Goal: Information Seeking & Learning: Learn about a topic

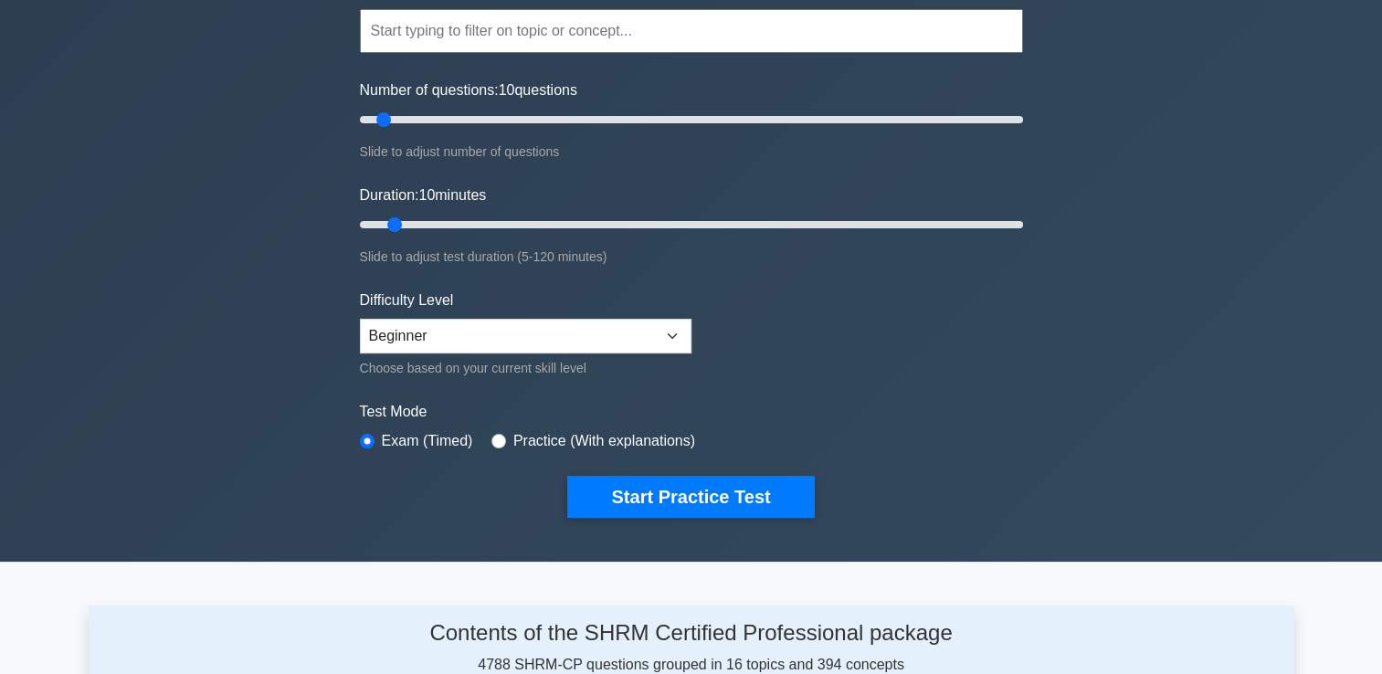
scroll to position [183, 0]
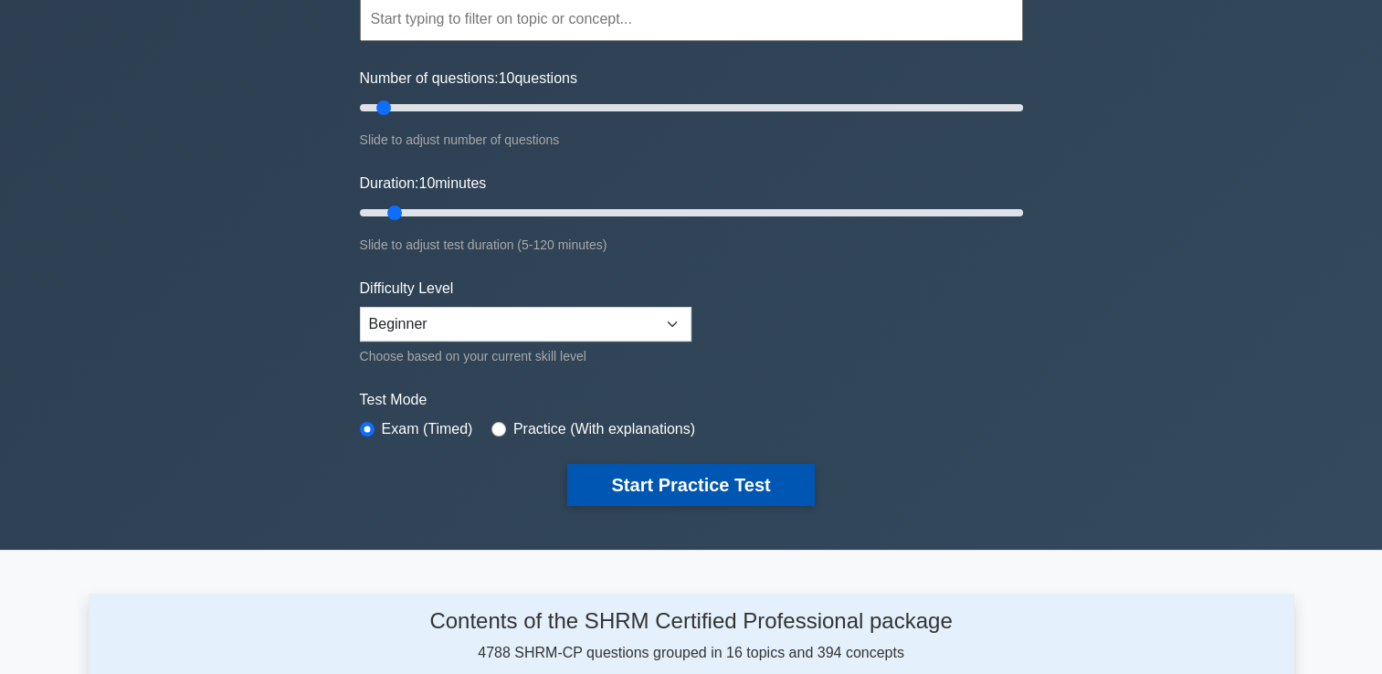
click at [686, 476] on button "Start Practice Test" at bounding box center [690, 485] width 247 height 42
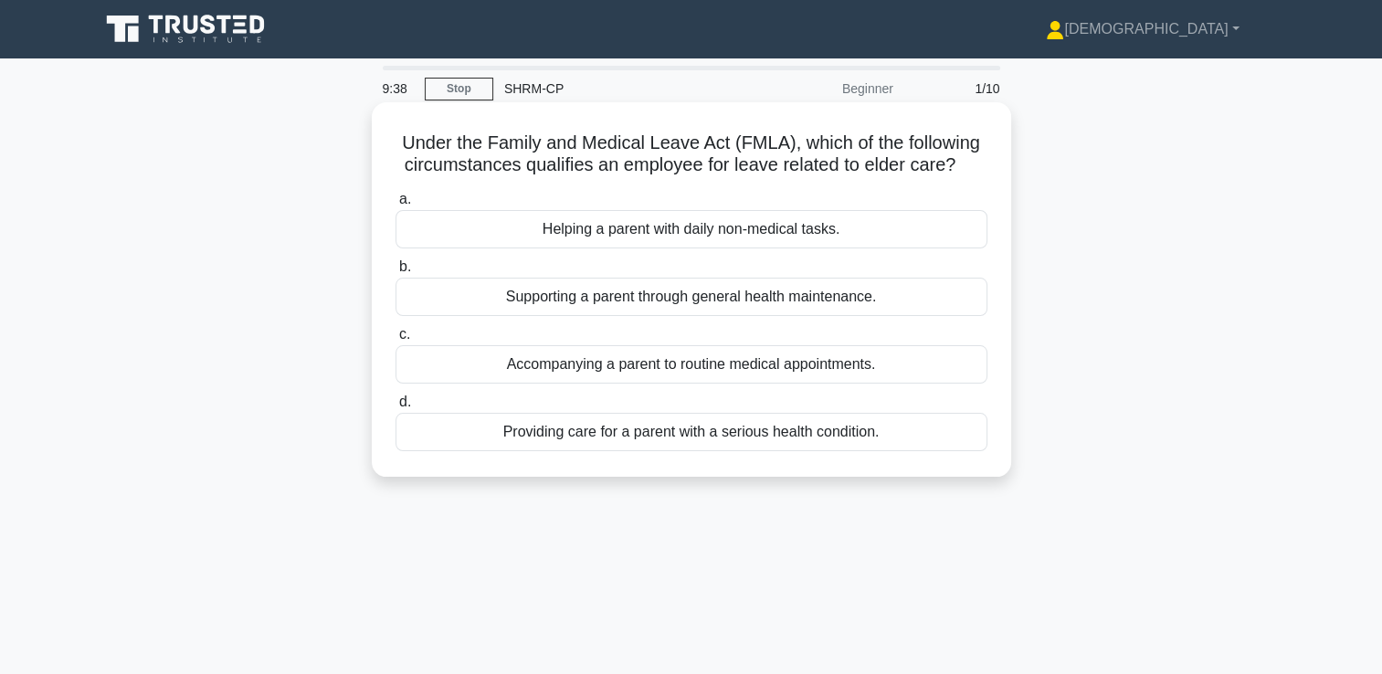
click at [796, 437] on div "Providing care for a parent with a serious health condition." at bounding box center [691, 432] width 592 height 38
click at [395, 408] on input "d. Providing care for a parent with a serious health condition." at bounding box center [395, 402] width 0 height 12
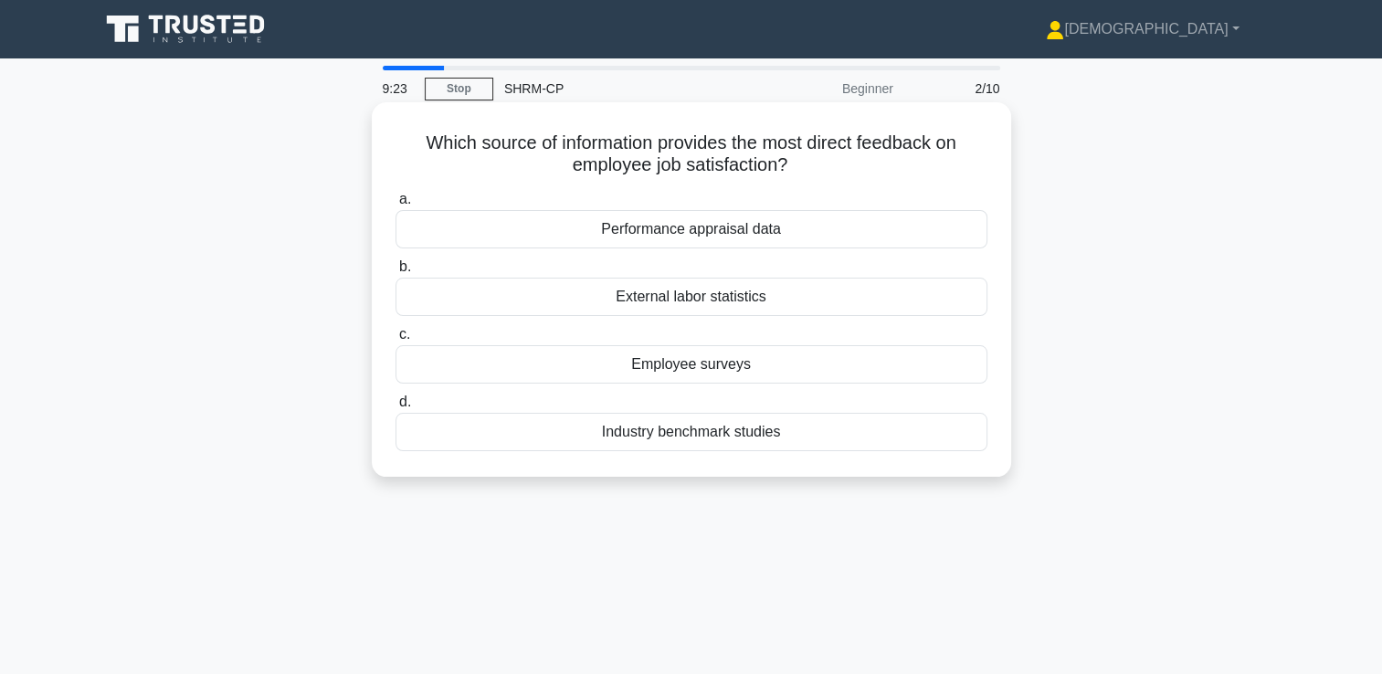
click at [775, 369] on div "Employee surveys" at bounding box center [691, 364] width 592 height 38
click at [395, 341] on input "c. Employee surveys" at bounding box center [395, 335] width 0 height 12
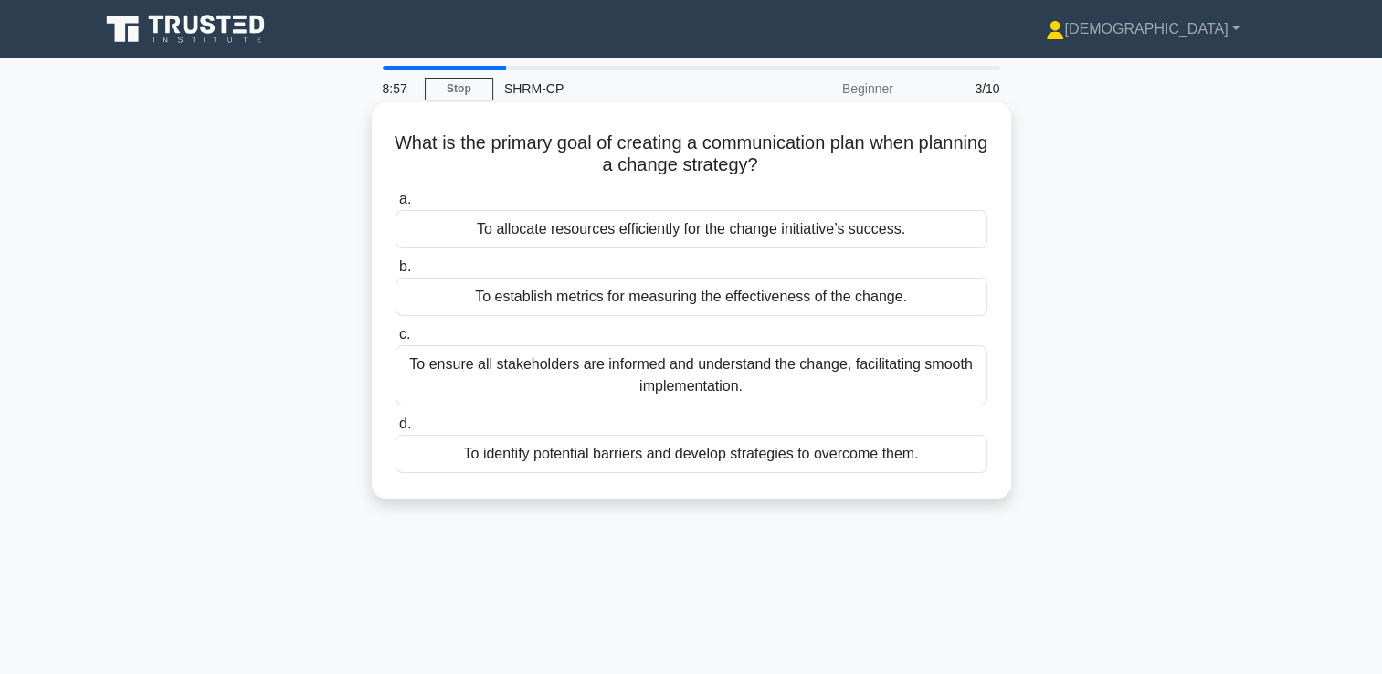
click at [767, 381] on div "To ensure all stakeholders are informed and understand the change, facilitating…" at bounding box center [691, 375] width 592 height 60
click at [395, 341] on input "c. To ensure all stakeholders are informed and understand the change, facilitat…" at bounding box center [395, 335] width 0 height 12
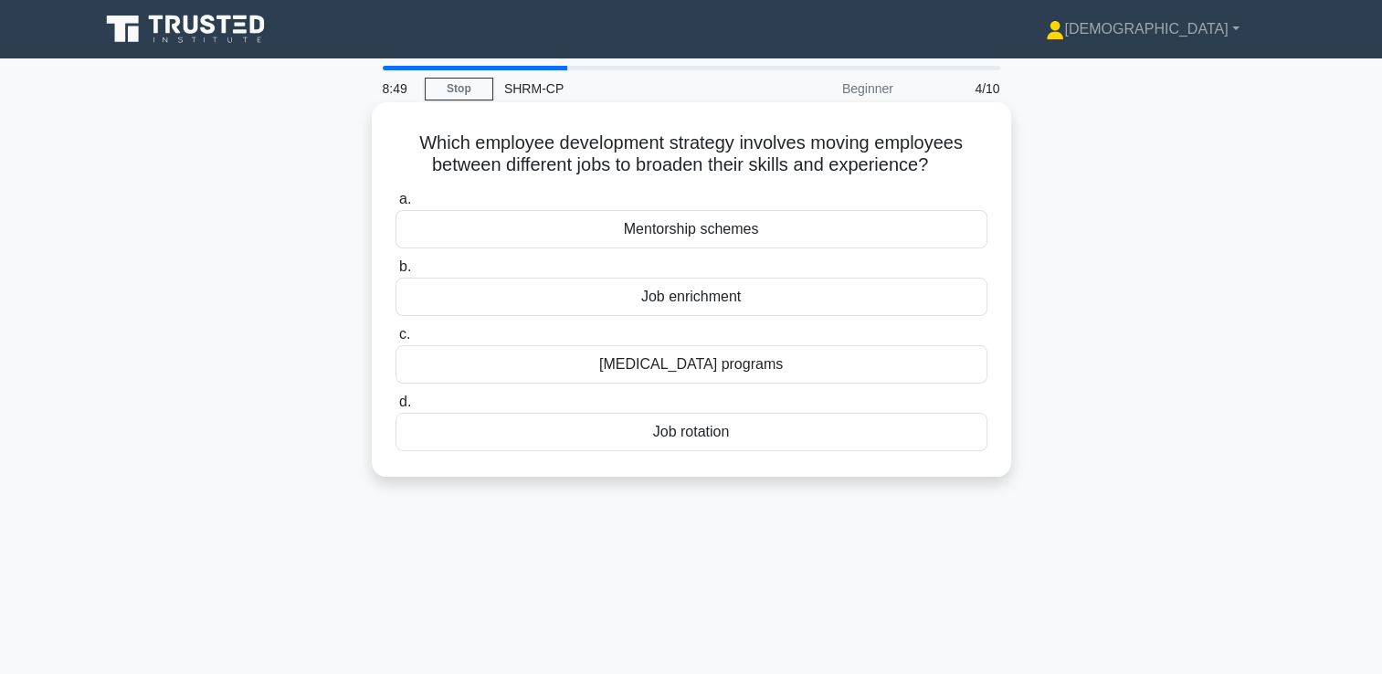
click at [737, 440] on div "Job rotation" at bounding box center [691, 432] width 592 height 38
click at [395, 408] on input "d. Job rotation" at bounding box center [395, 402] width 0 height 12
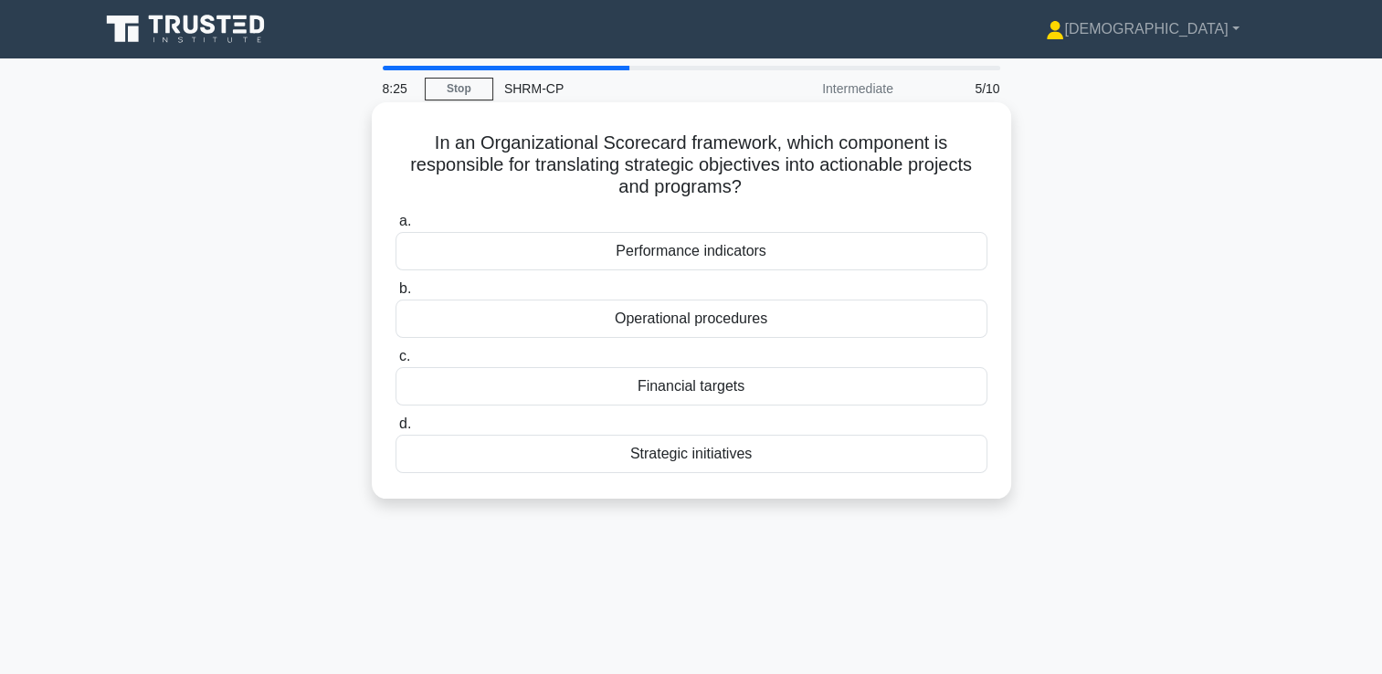
click at [876, 326] on div "Operational procedures" at bounding box center [691, 319] width 592 height 38
click at [395, 295] on input "b. Operational procedures" at bounding box center [395, 289] width 0 height 12
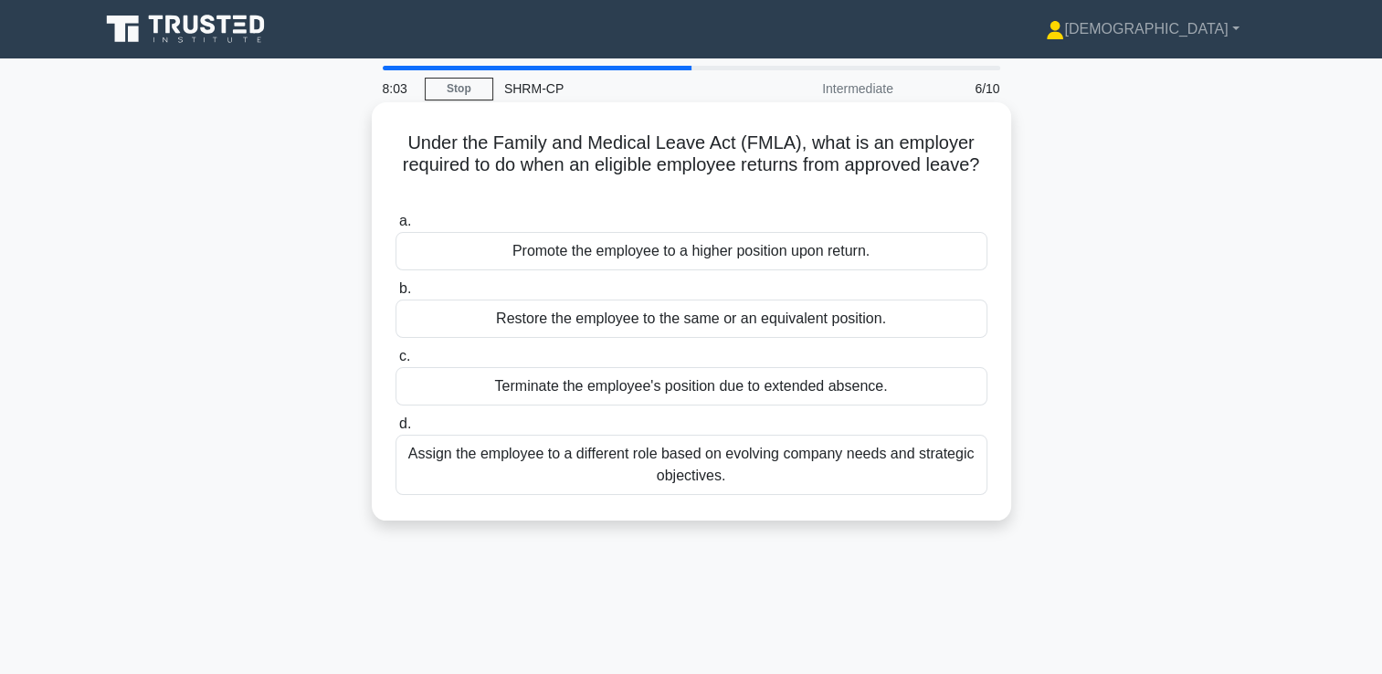
click at [778, 470] on div "Assign the employee to a different role based on evolving company needs and str…" at bounding box center [691, 465] width 592 height 60
click at [395, 430] on input "d. Assign the employee to a different role based on evolving company needs and …" at bounding box center [395, 424] width 0 height 12
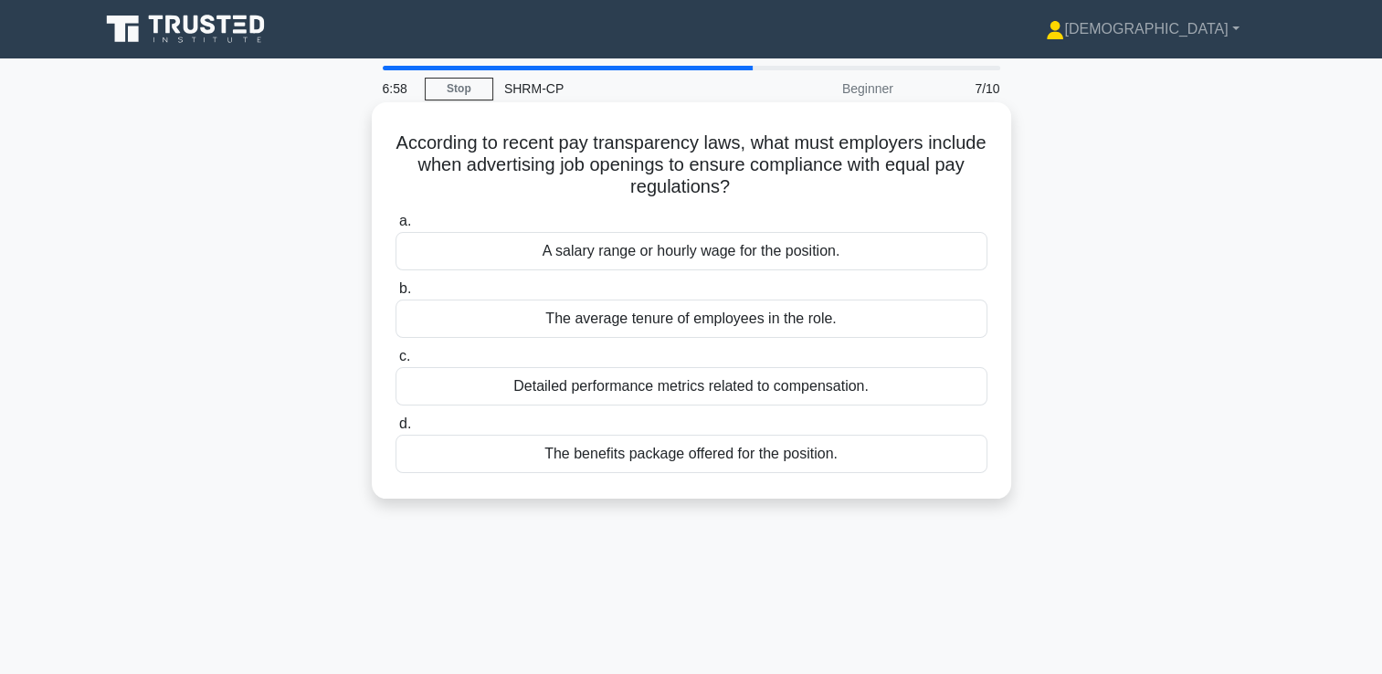
click at [742, 260] on div "A salary range or hourly wage for the position." at bounding box center [691, 251] width 592 height 38
click at [395, 227] on input "a. A salary range or hourly wage for the position." at bounding box center [395, 222] width 0 height 12
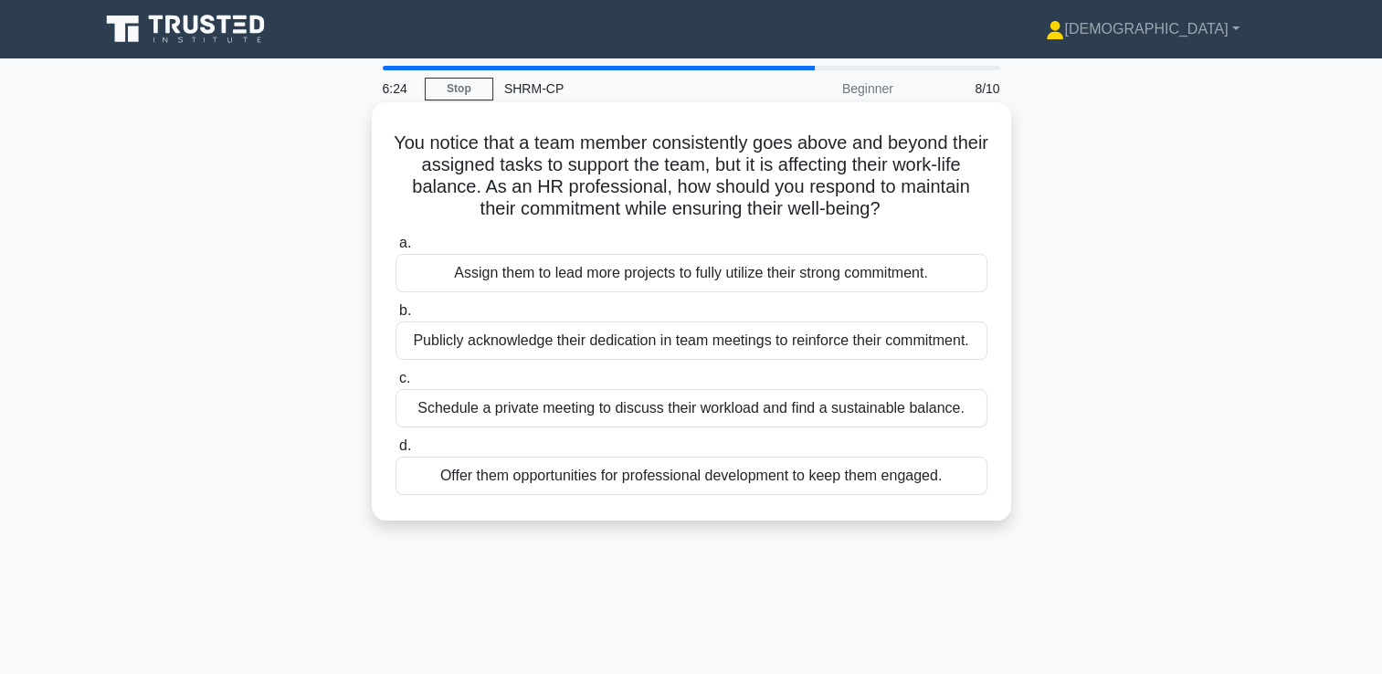
click at [754, 479] on div "Offer them opportunities for professional development to keep them engaged." at bounding box center [691, 476] width 592 height 38
click at [395, 452] on input "d. Offer them opportunities for professional development to keep them engaged." at bounding box center [395, 446] width 0 height 12
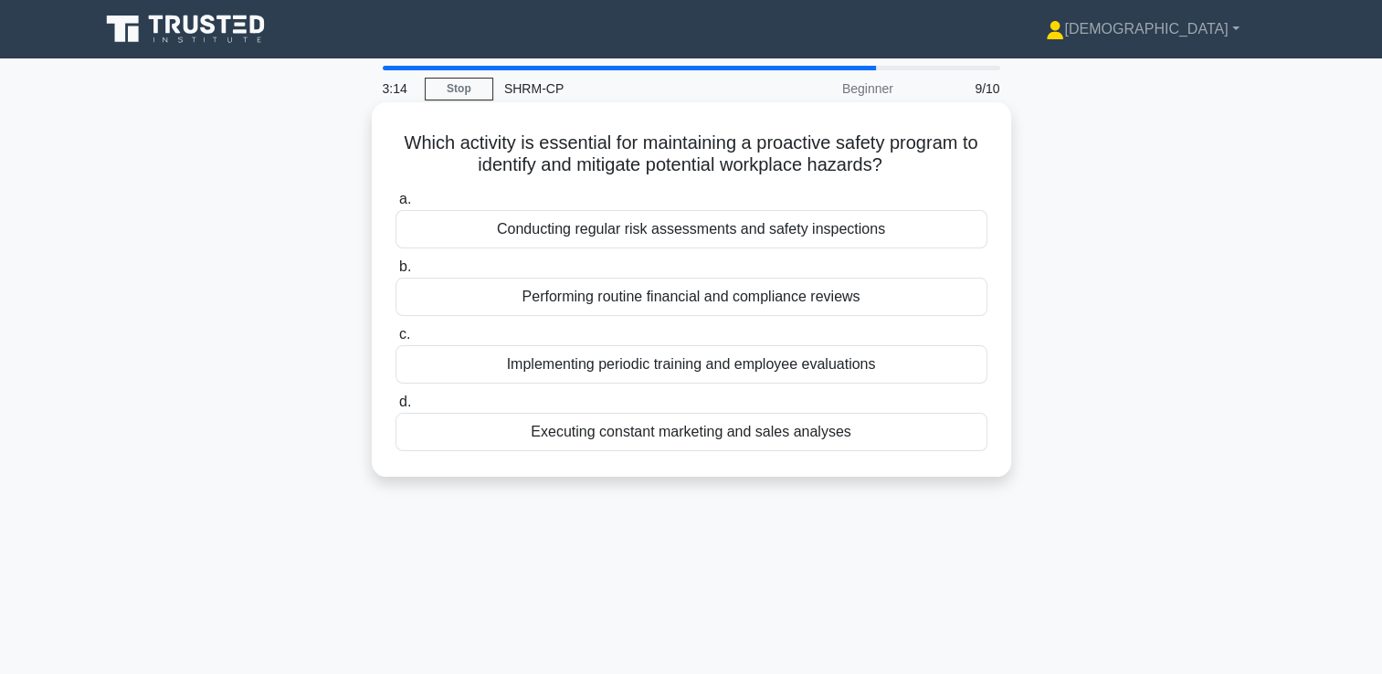
click at [723, 235] on div "Conducting regular risk assessments and safety inspections" at bounding box center [691, 229] width 592 height 38
click at [395, 206] on input "a. Conducting regular risk assessments and safety inspections" at bounding box center [395, 200] width 0 height 12
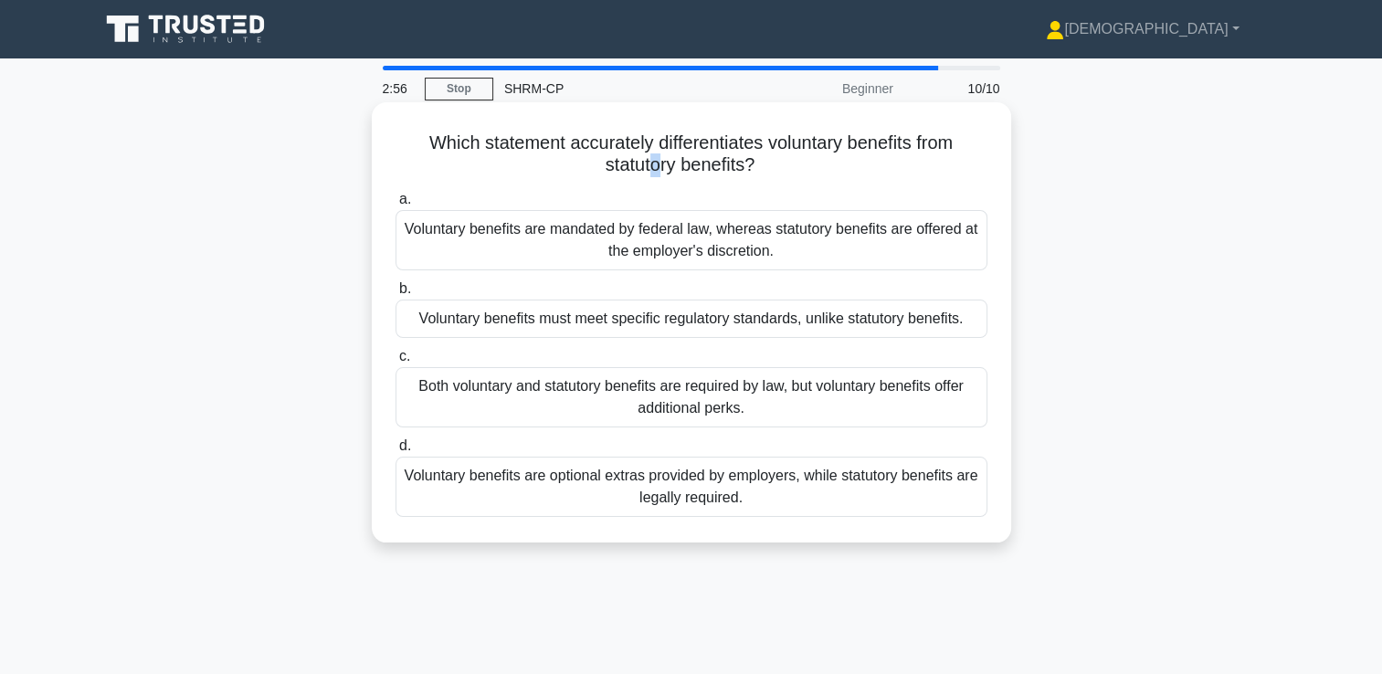
click at [650, 167] on h5 "Which statement accurately differentiates voluntary benefits from statutory ben…" at bounding box center [692, 155] width 596 height 46
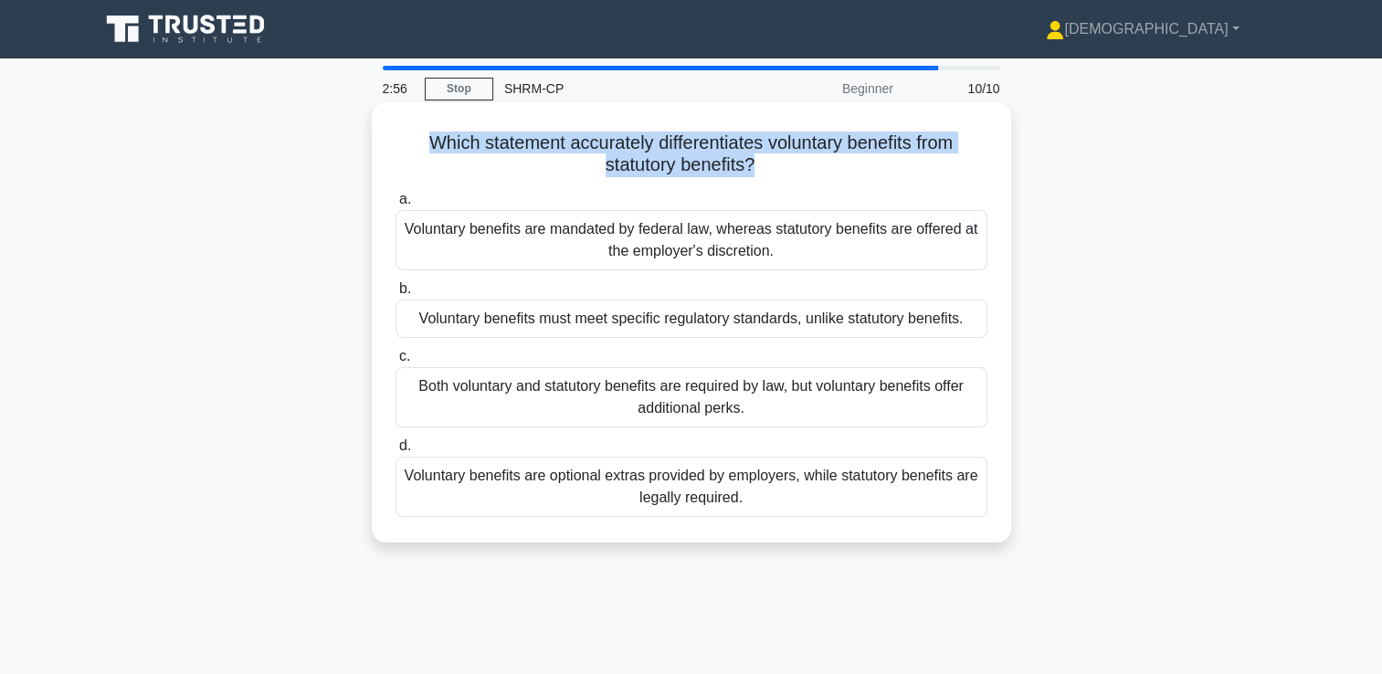
click at [650, 167] on h5 "Which statement accurately differentiates voluntary benefits from statutory ben…" at bounding box center [692, 155] width 596 height 46
copy div "Which statement accurately differentiates voluntary benefits from statutory ben…"
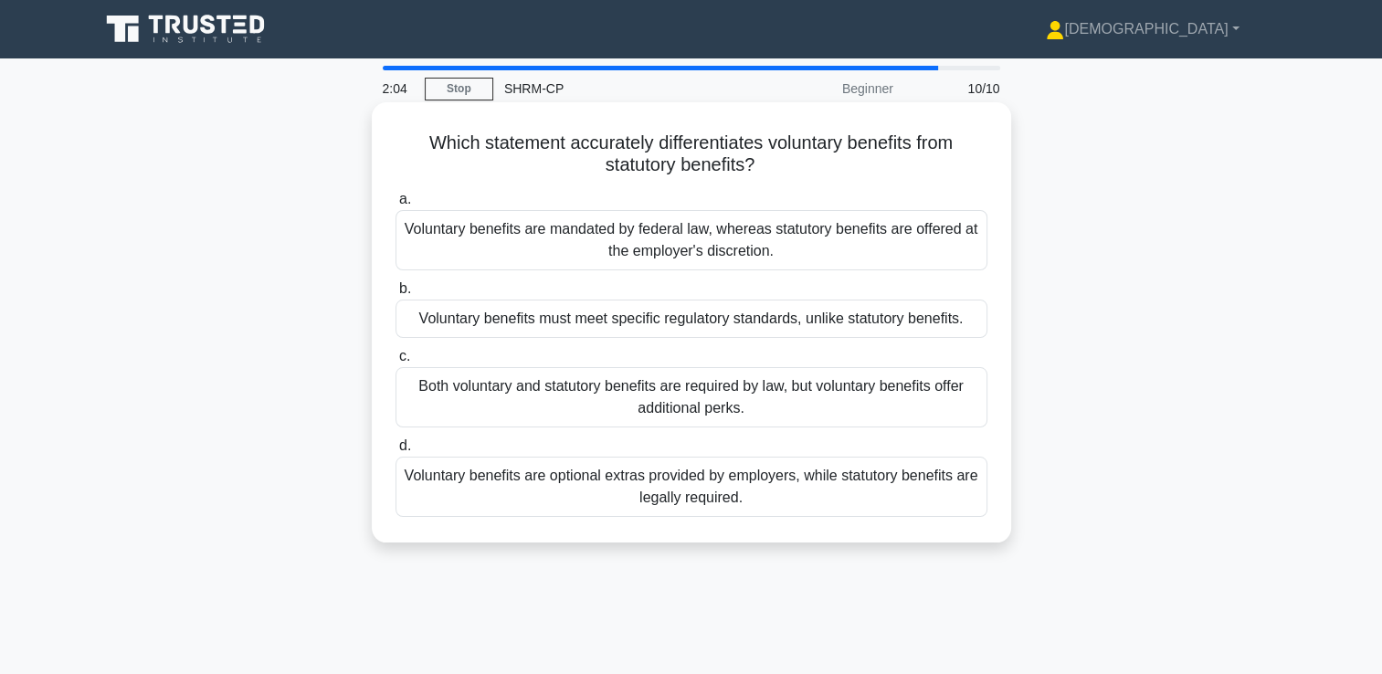
click at [595, 487] on div "Voluntary benefits are optional extras provided by employers, while statutory b…" at bounding box center [691, 487] width 592 height 60
click at [395, 452] on input "d. Voluntary benefits are optional extras provided by employers, while statutor…" at bounding box center [395, 446] width 0 height 12
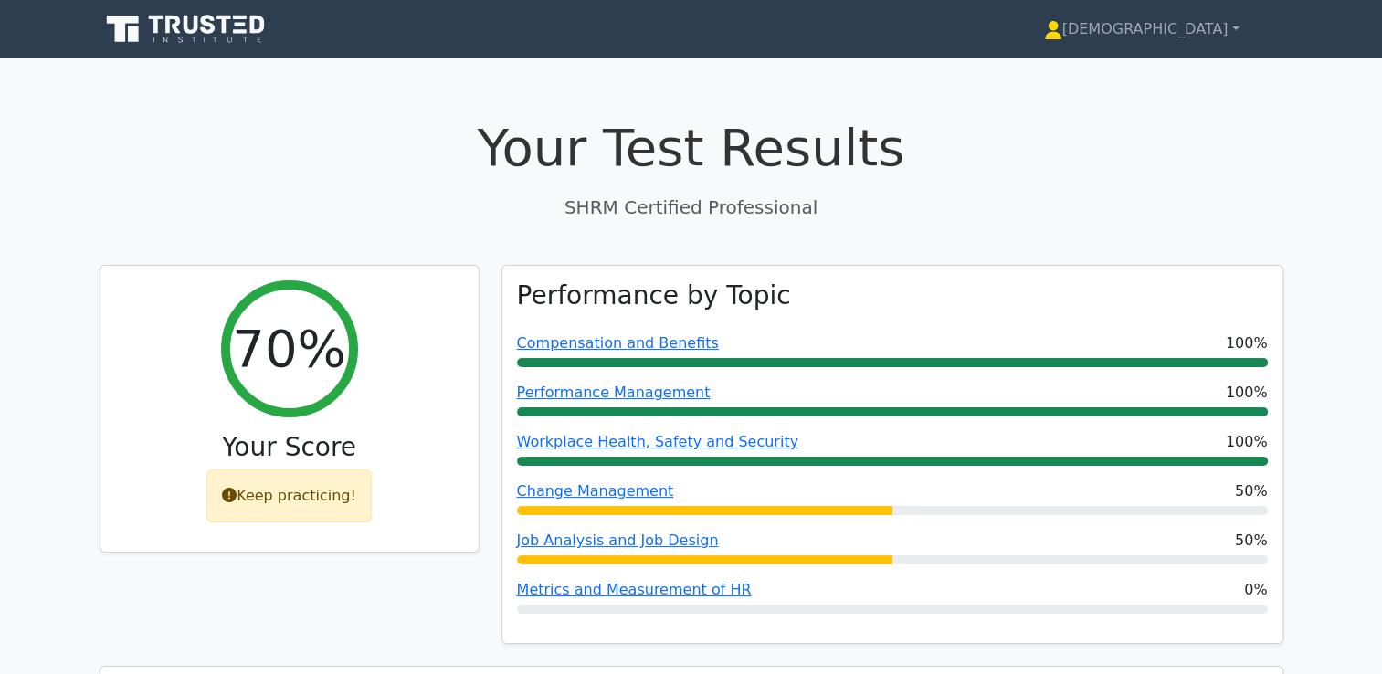
click at [1103, 154] on h1 "Your Test Results" at bounding box center [692, 147] width 1184 height 61
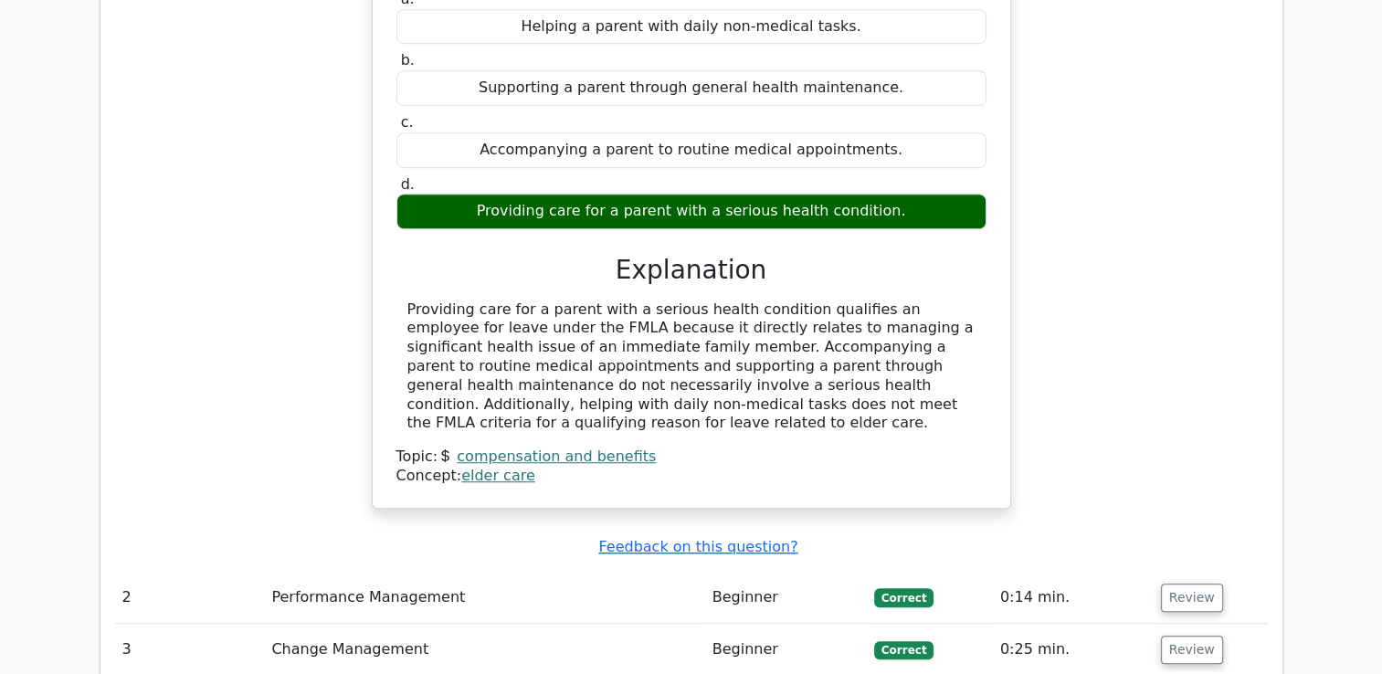
scroll to position [1279, 0]
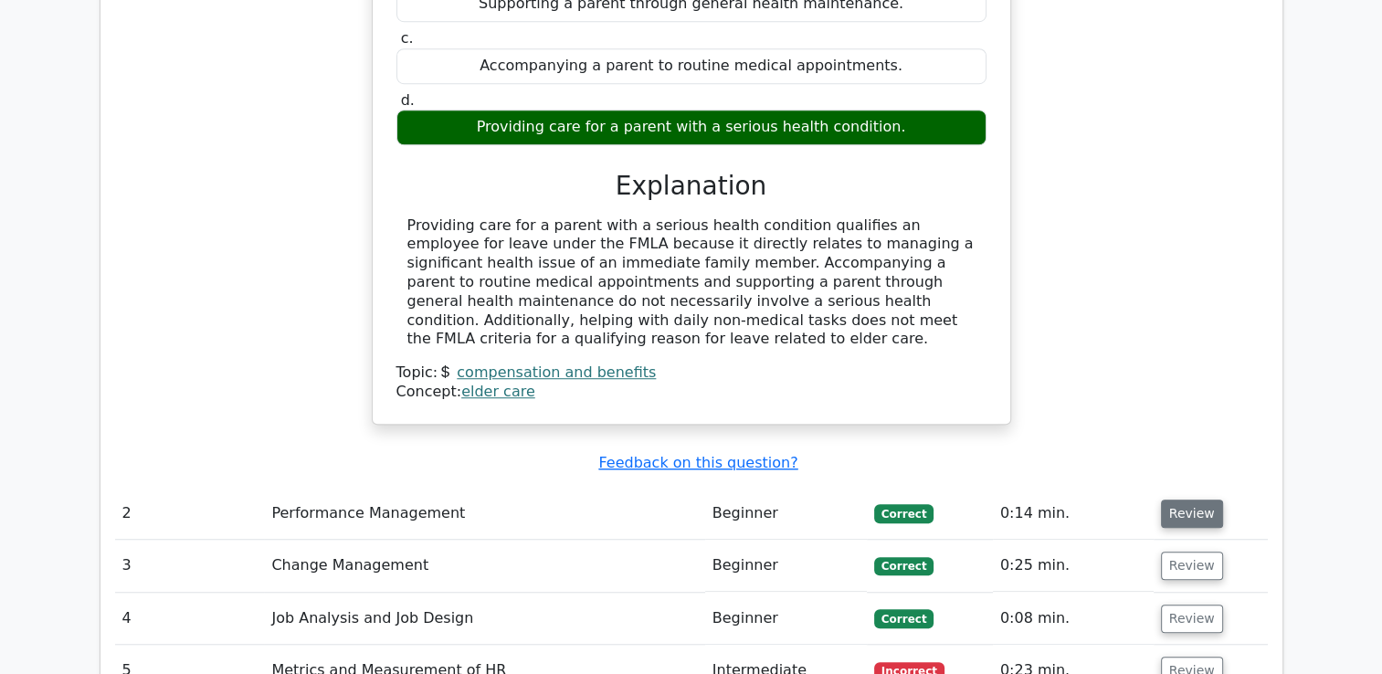
click at [1166, 500] on button "Review" at bounding box center [1192, 514] width 62 height 28
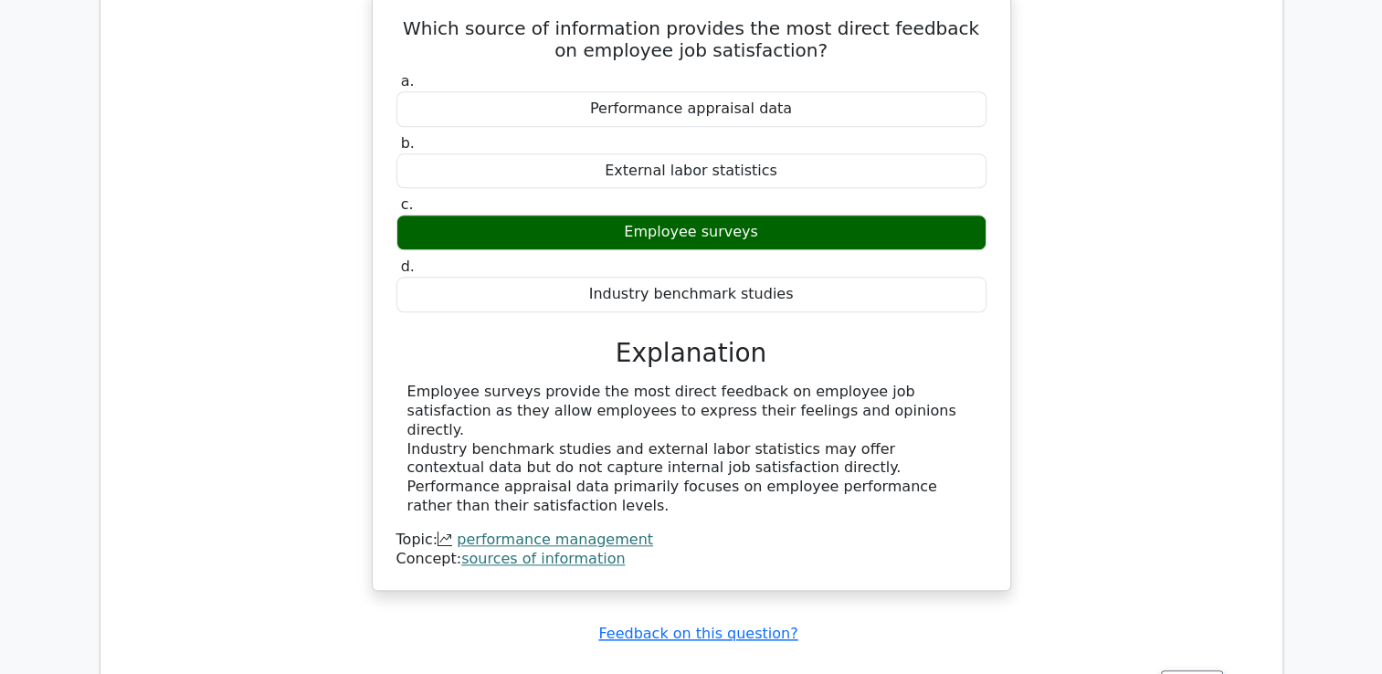
scroll to position [2009, 0]
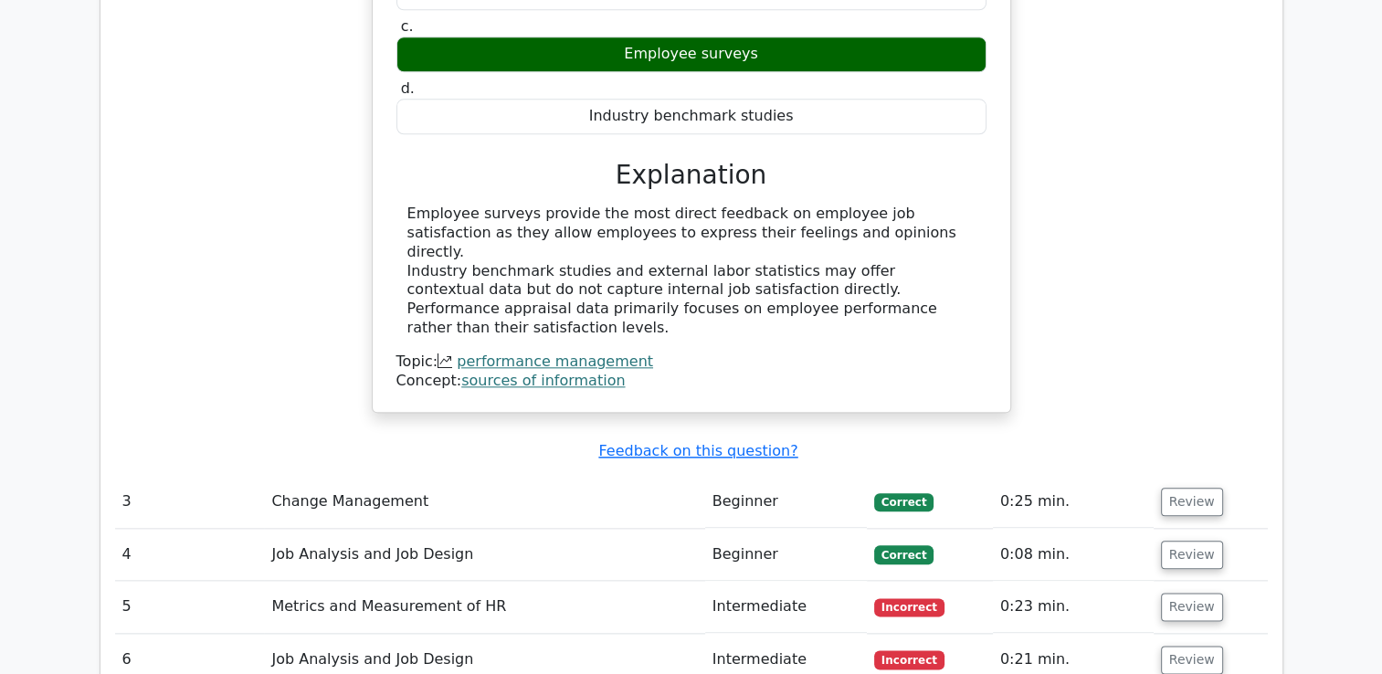
click at [902, 493] on span "Correct" at bounding box center [903, 502] width 59 height 18
click at [1171, 488] on button "Review" at bounding box center [1192, 502] width 62 height 28
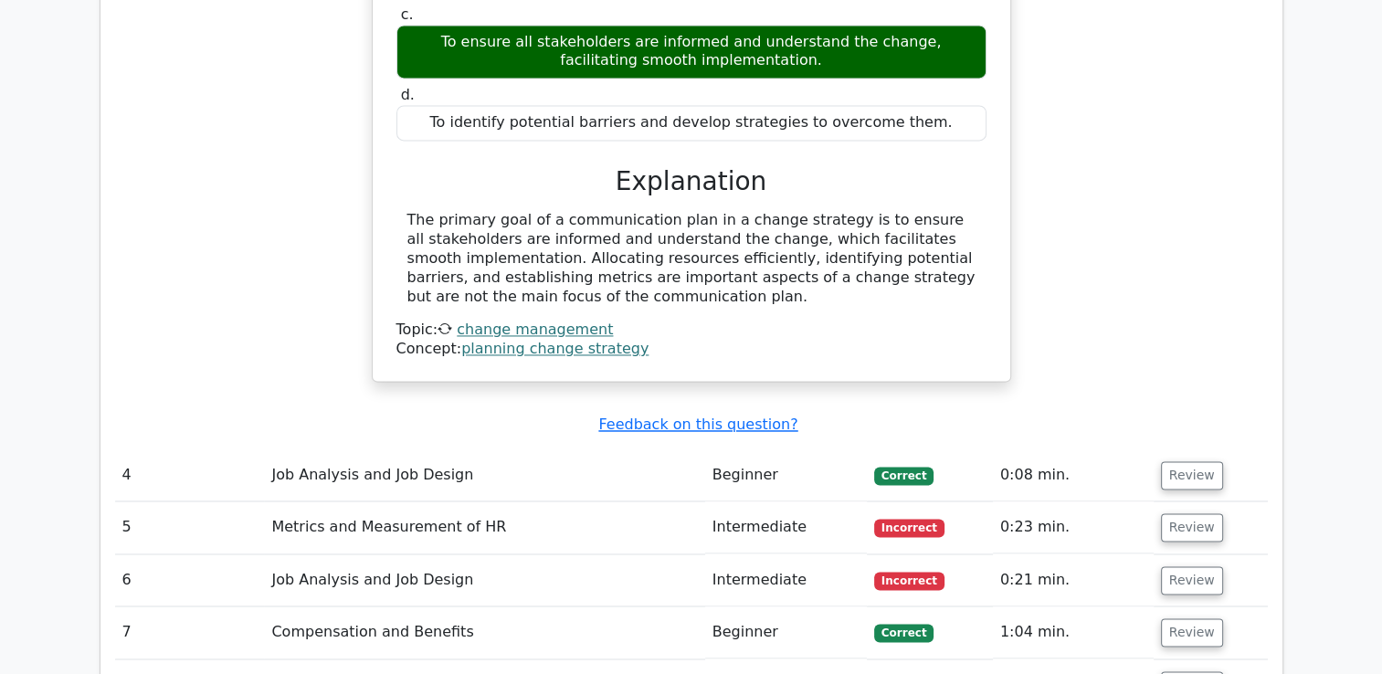
scroll to position [2740, 0]
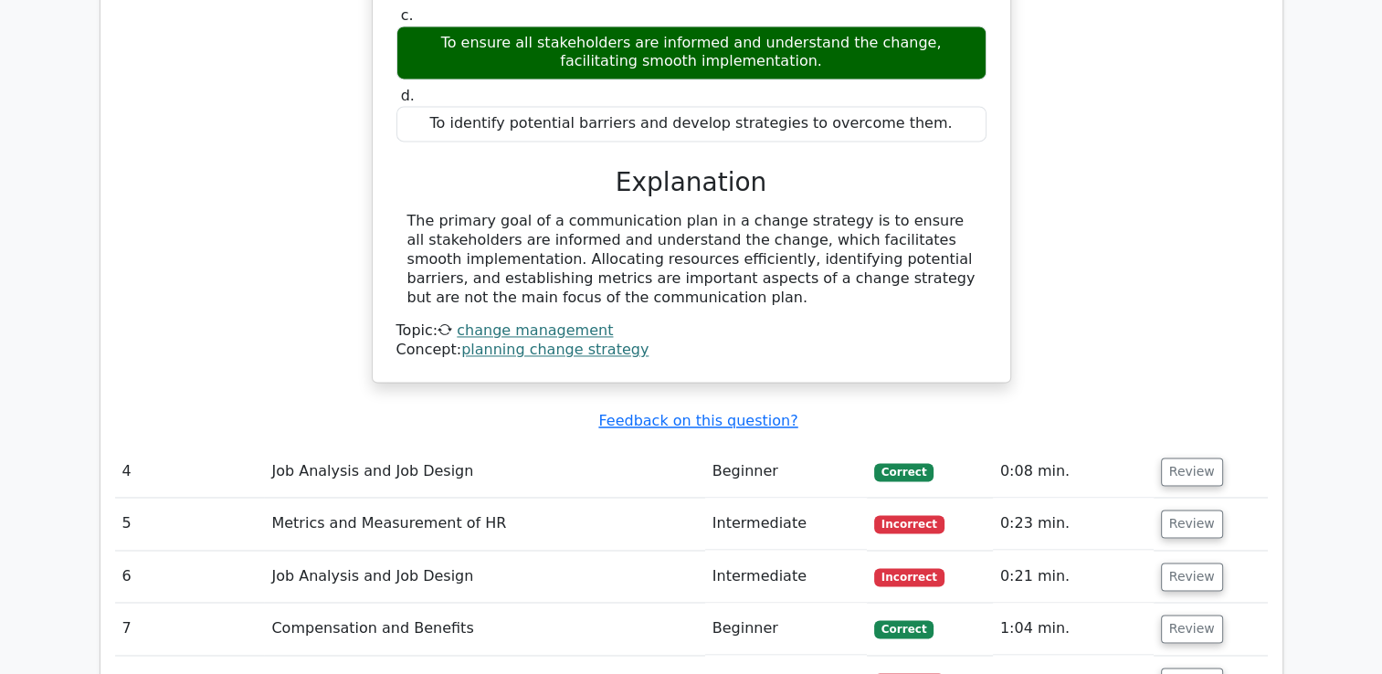
click at [896, 463] on span "Correct" at bounding box center [903, 472] width 59 height 18
click at [1180, 458] on button "Review" at bounding box center [1192, 472] width 62 height 28
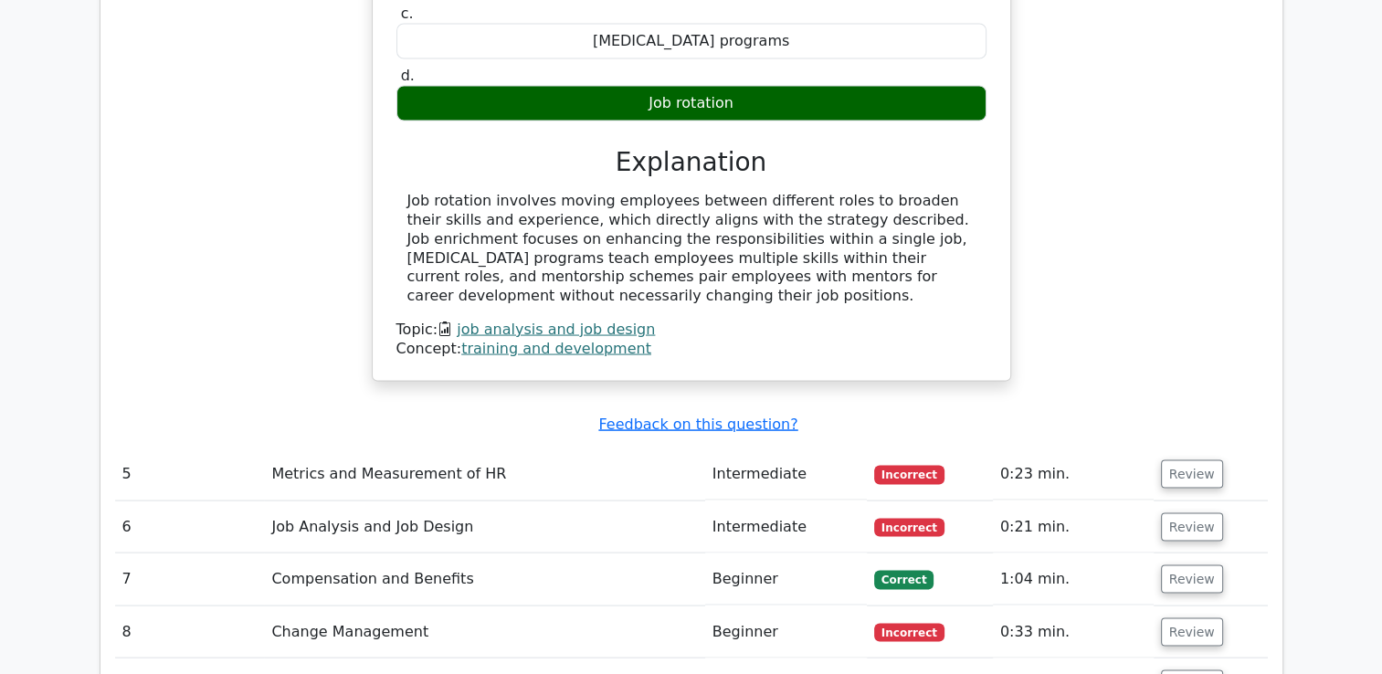
scroll to position [3471, 0]
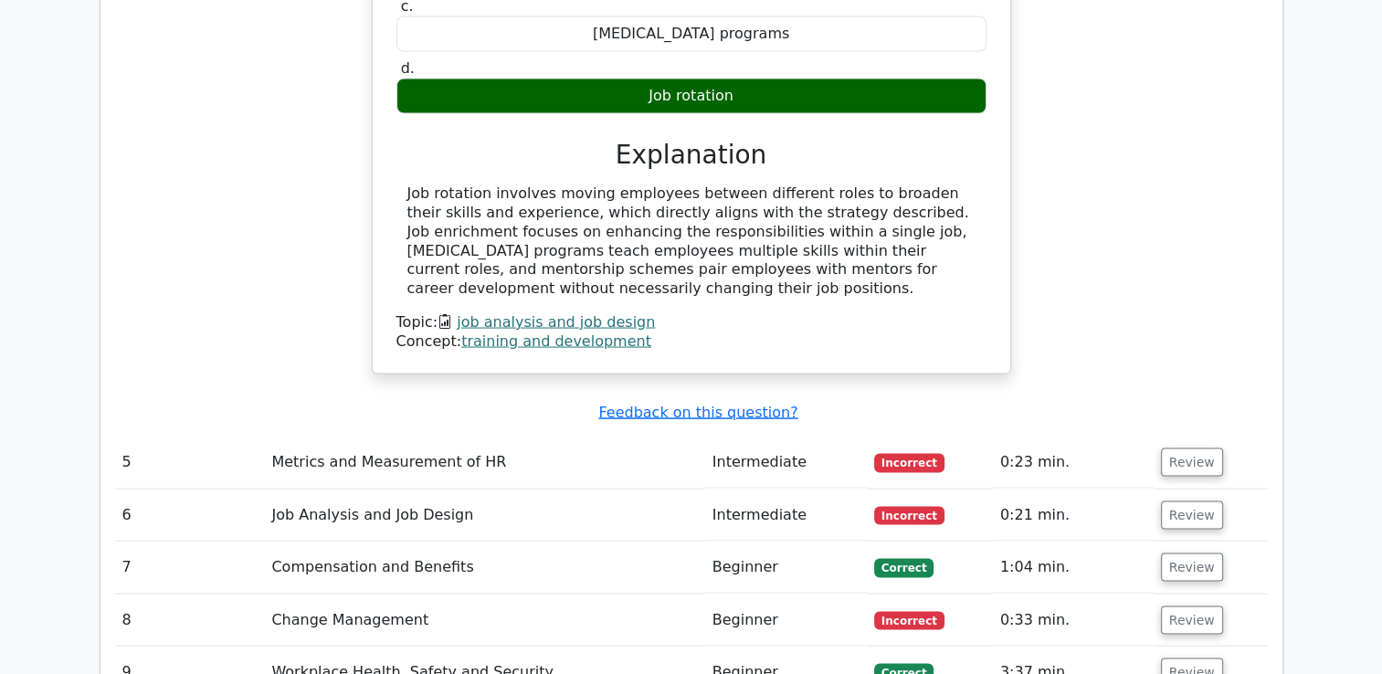
click at [778, 437] on td "Intermediate" at bounding box center [786, 463] width 162 height 52
click at [1165, 448] on button "Review" at bounding box center [1192, 462] width 62 height 28
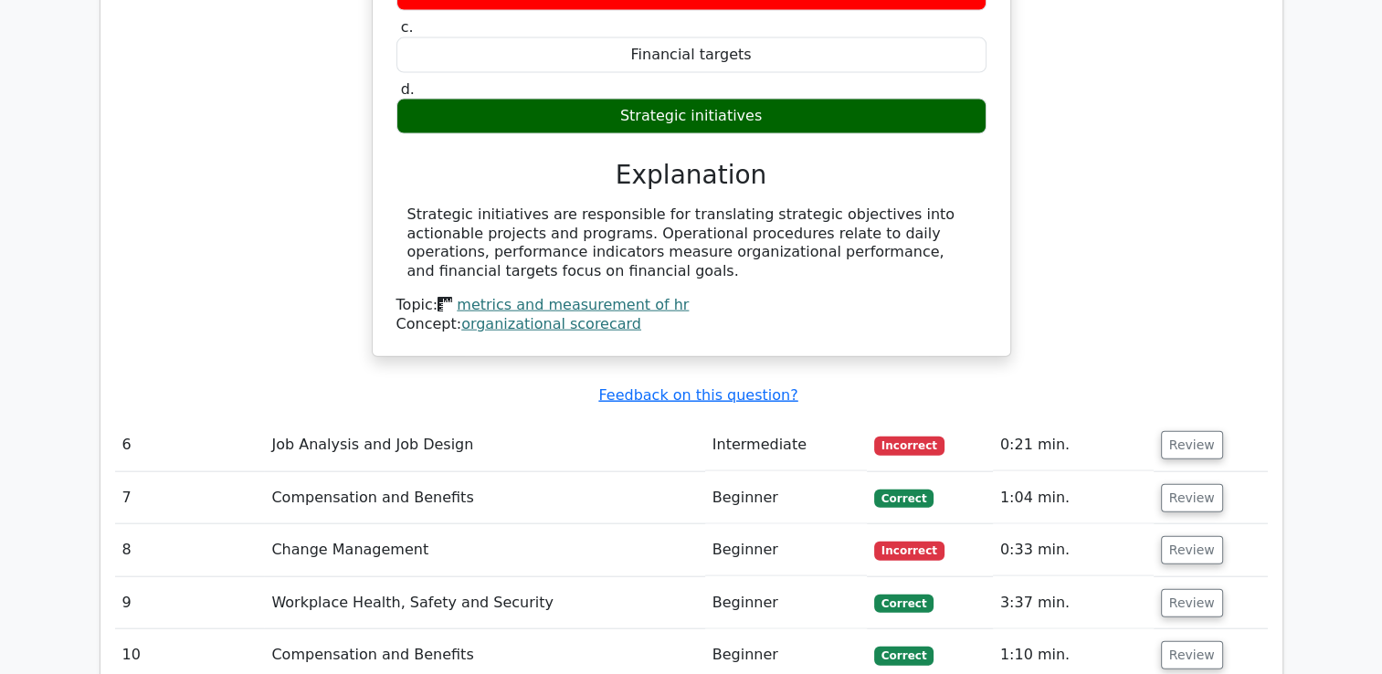
scroll to position [4202, 0]
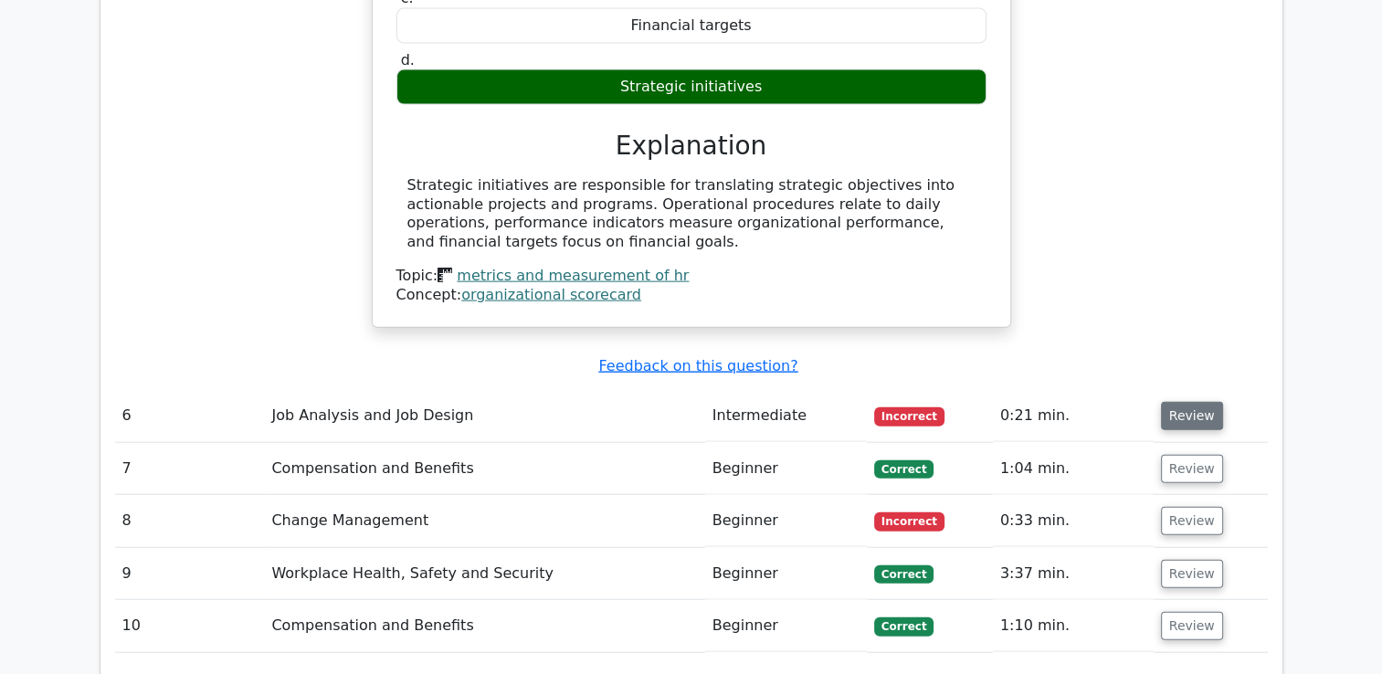
click at [1166, 402] on button "Review" at bounding box center [1192, 416] width 62 height 28
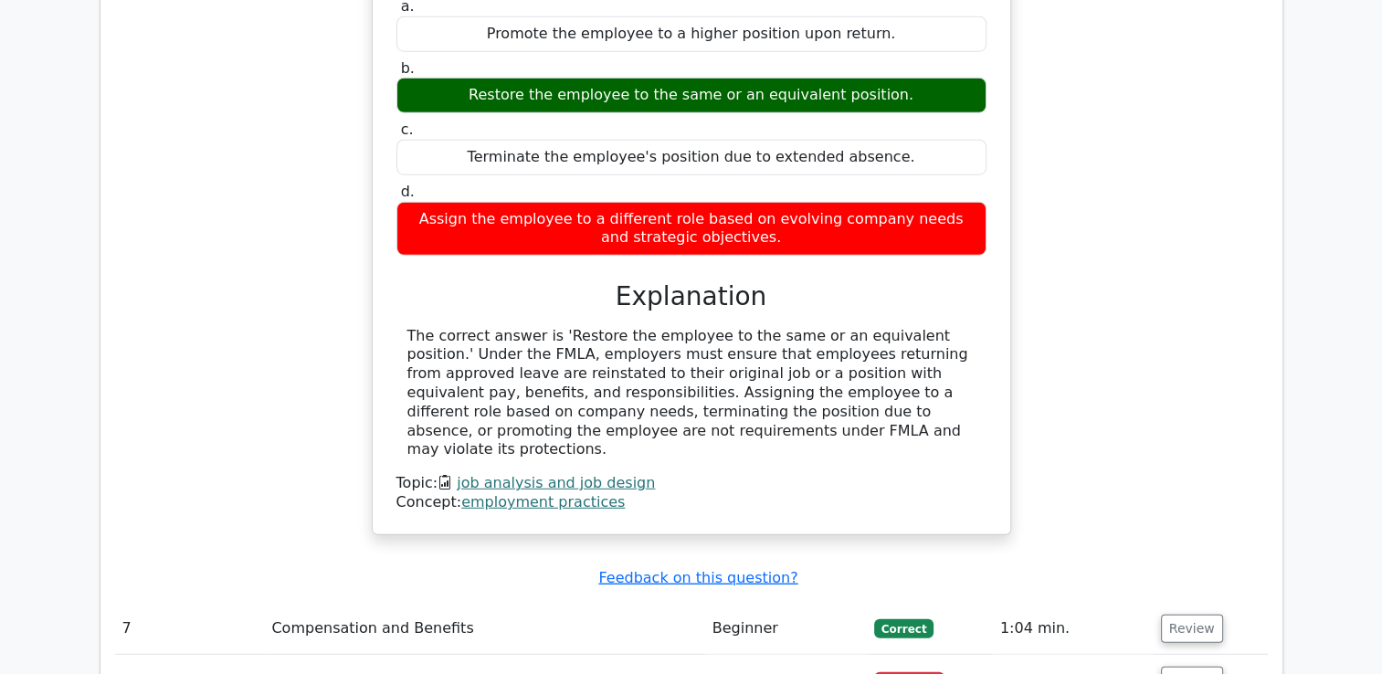
scroll to position [4932, 0]
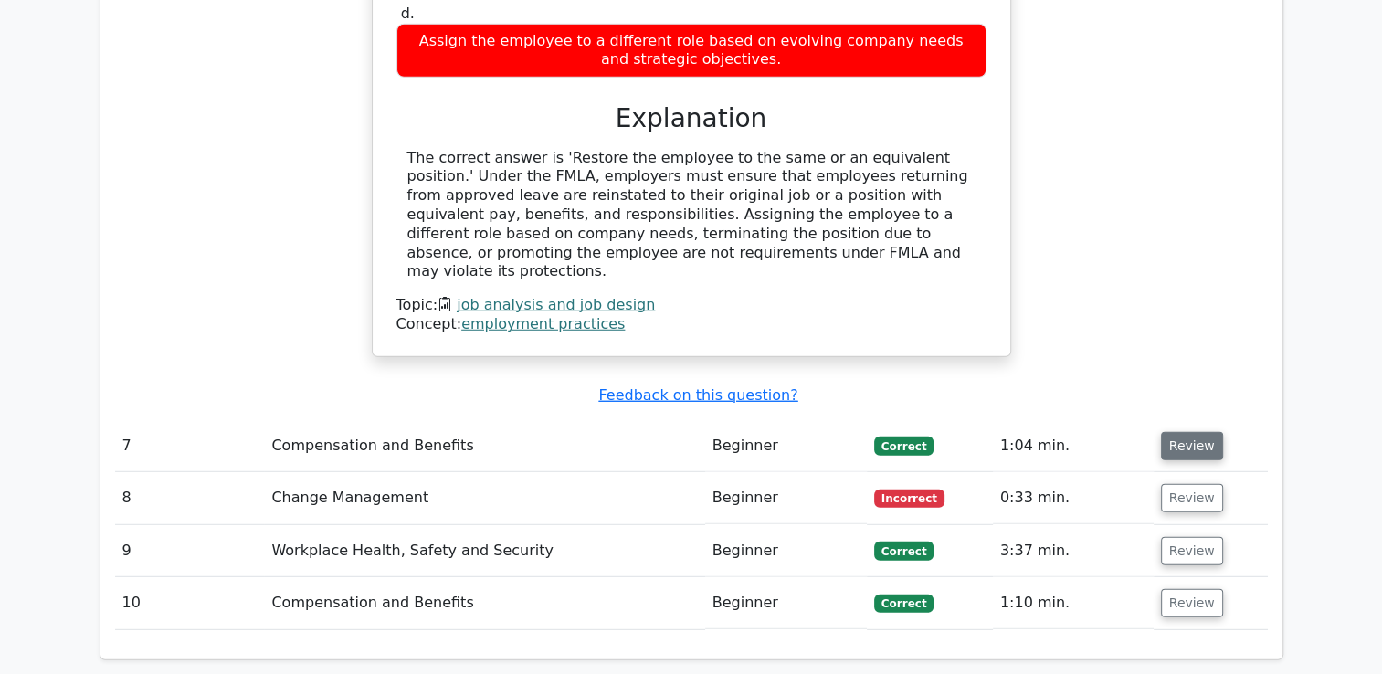
click at [1169, 432] on button "Review" at bounding box center [1192, 446] width 62 height 28
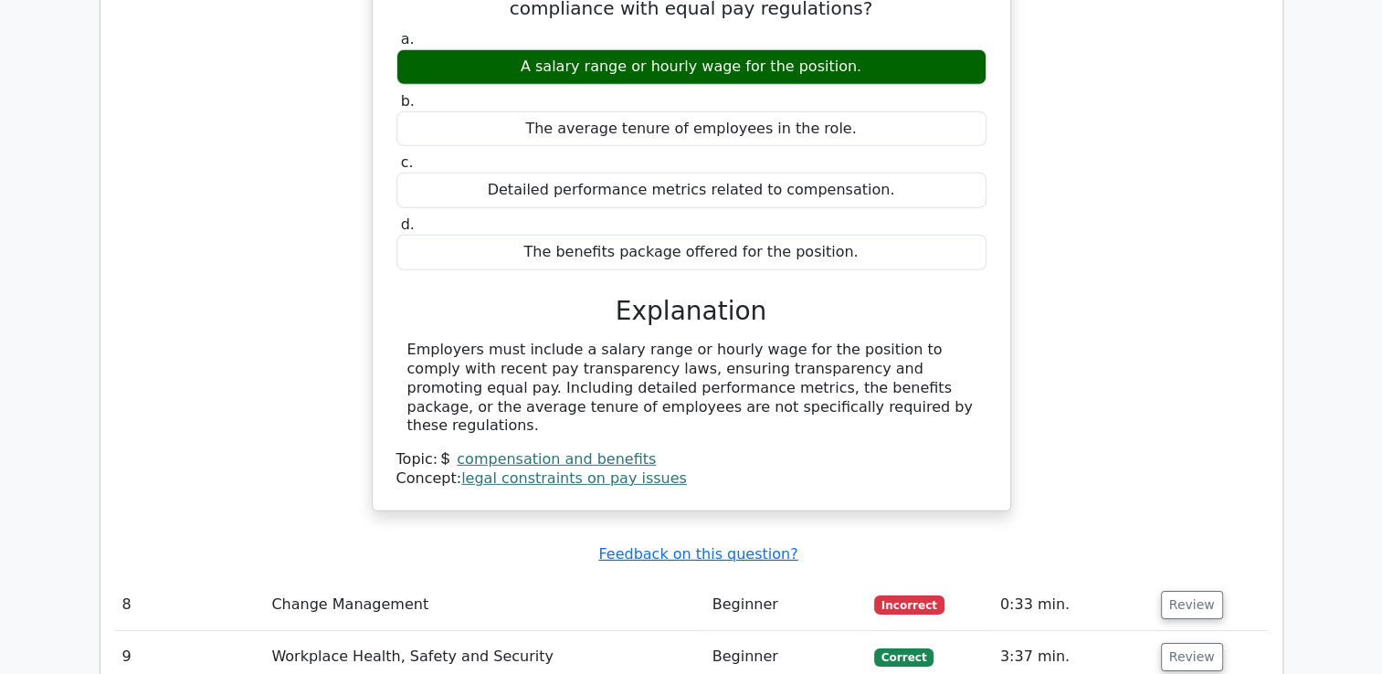
scroll to position [5572, 0]
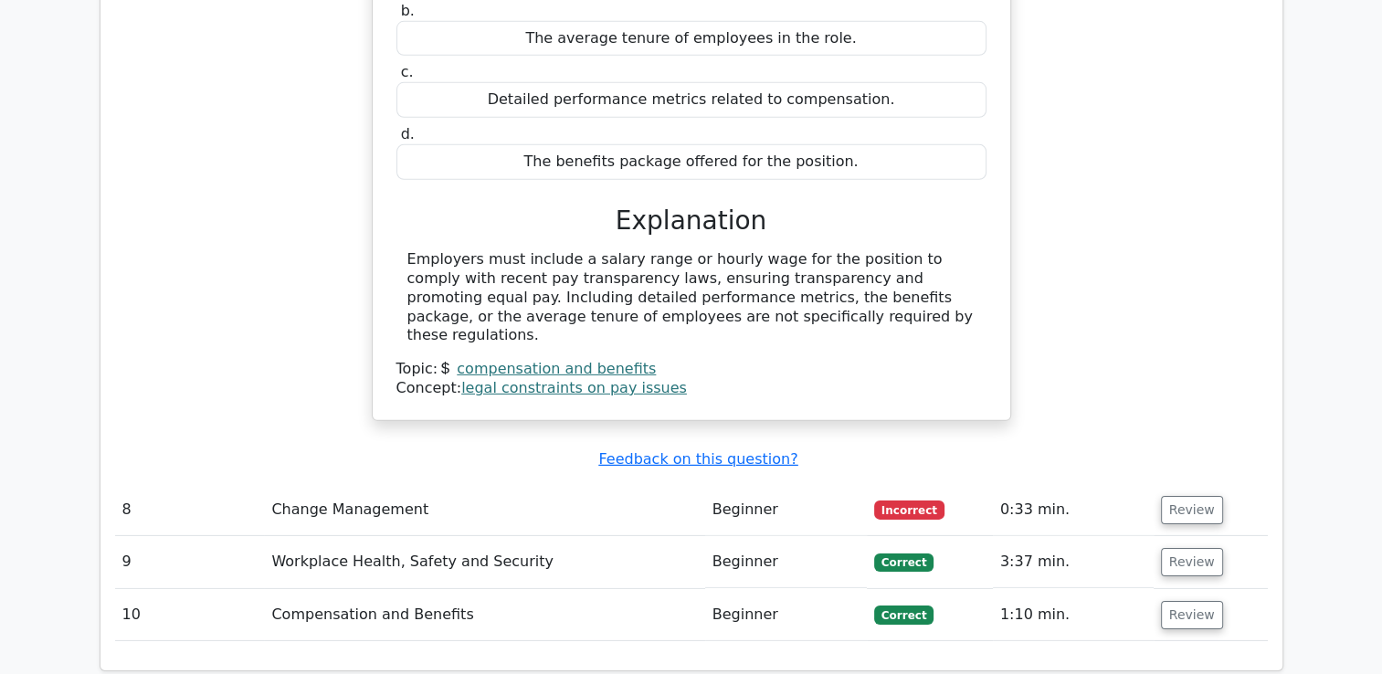
click at [910, 501] on span "Incorrect" at bounding box center [909, 510] width 70 height 18
click at [1161, 496] on button "Review" at bounding box center [1192, 510] width 62 height 28
